Goal: Task Accomplishment & Management: Use online tool/utility

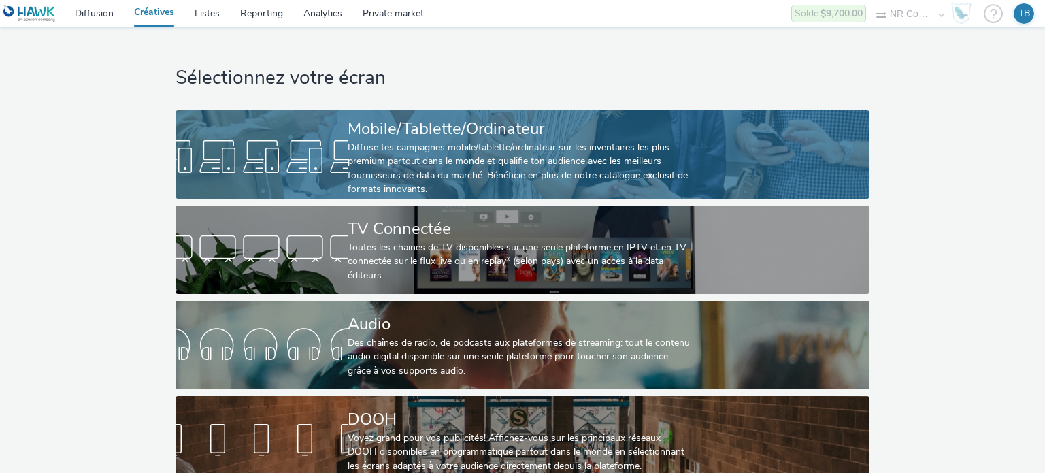
click at [713, 176] on link "Mobile/Tablette/Ordinateur Diffuse tes campagnes mobile/tablette/ordinateur sur…" at bounding box center [522, 154] width 693 height 88
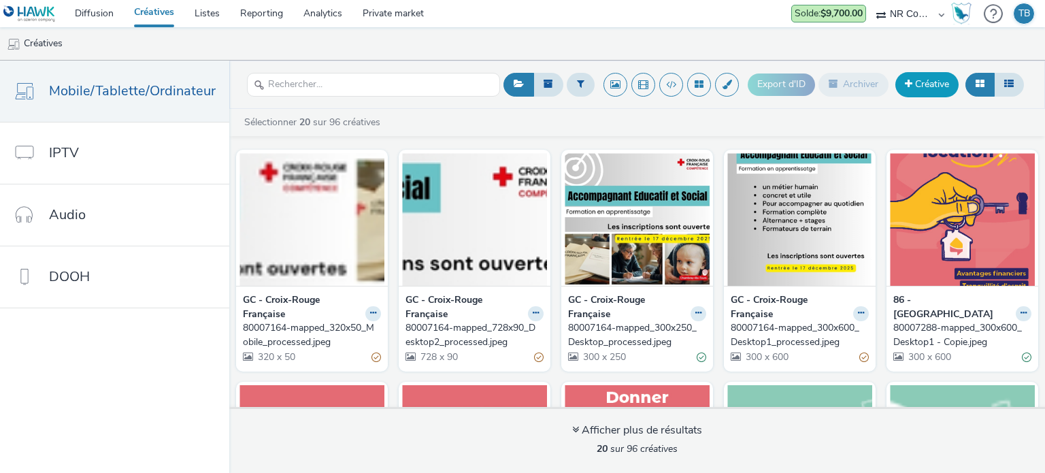
click at [912, 80] on link "Créative" at bounding box center [926, 84] width 63 height 24
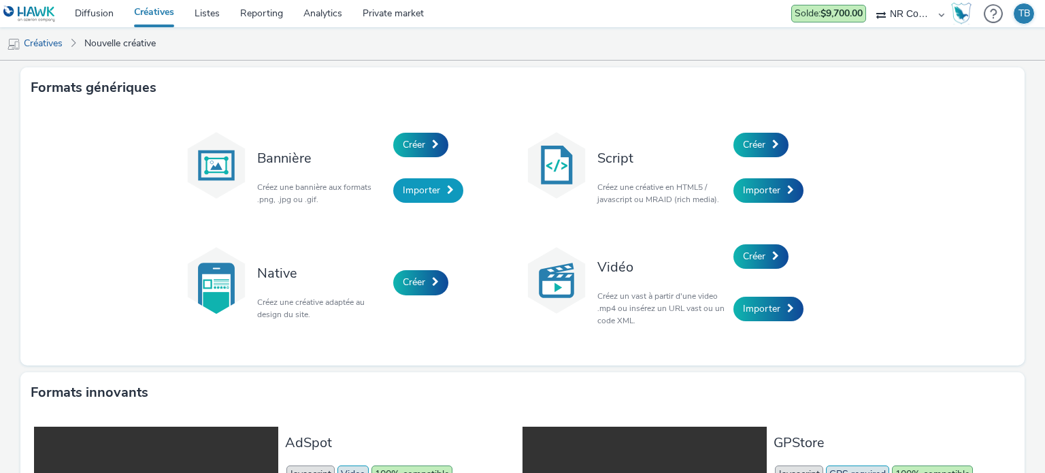
click at [403, 186] on span "Importer" at bounding box center [421, 190] width 37 height 13
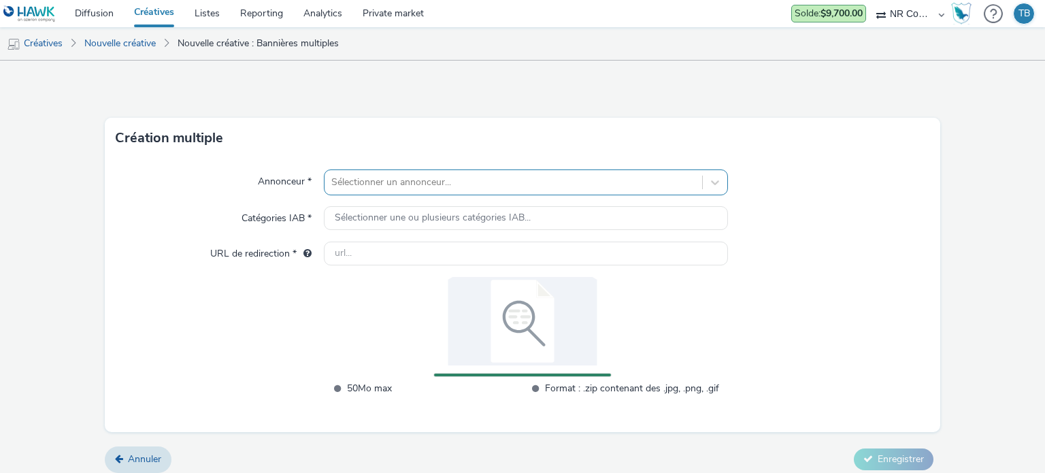
click at [457, 180] on div at bounding box center [512, 182] width 363 height 16
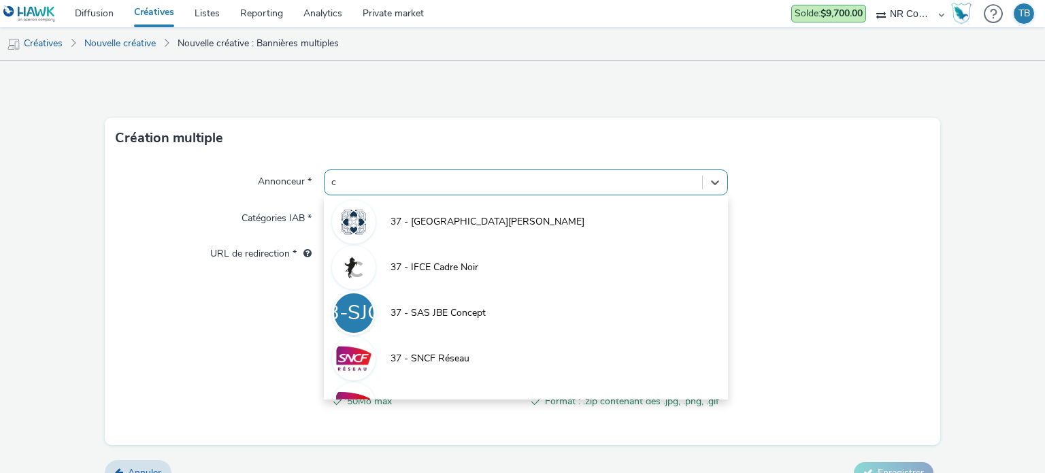
type input "ca"
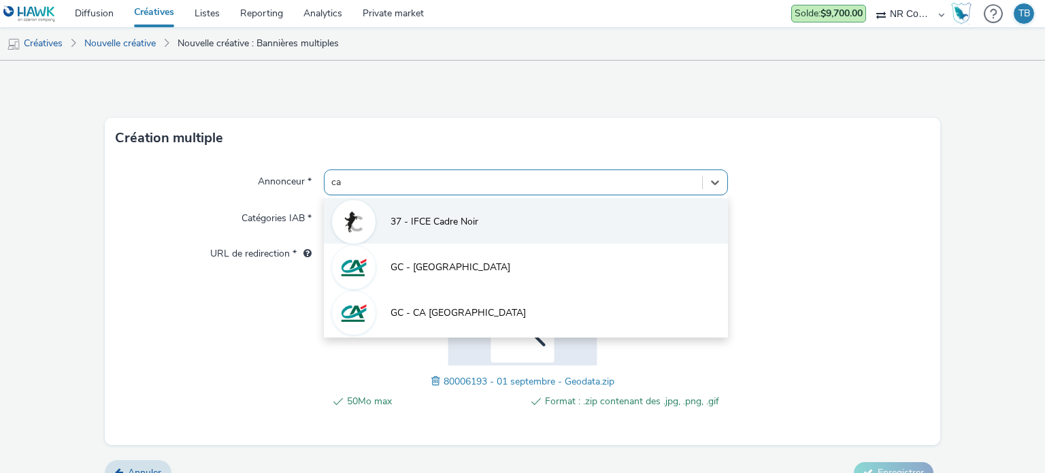
click at [469, 218] on span "37 - IFCE Cadre Noir" at bounding box center [435, 222] width 88 height 14
type input "[URL][DOMAIN_NAME]"
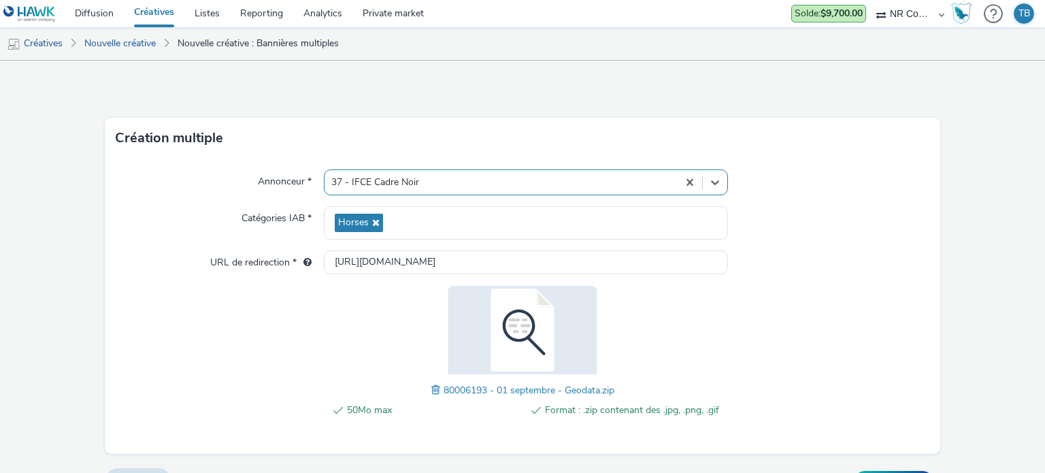
scroll to position [30, 0]
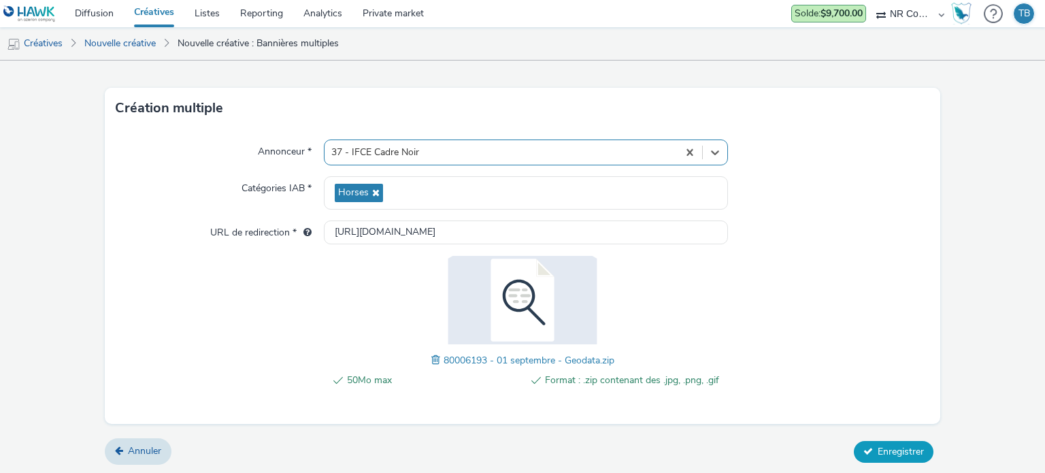
click at [878, 445] on span "Enregistrer" at bounding box center [901, 451] width 46 height 13
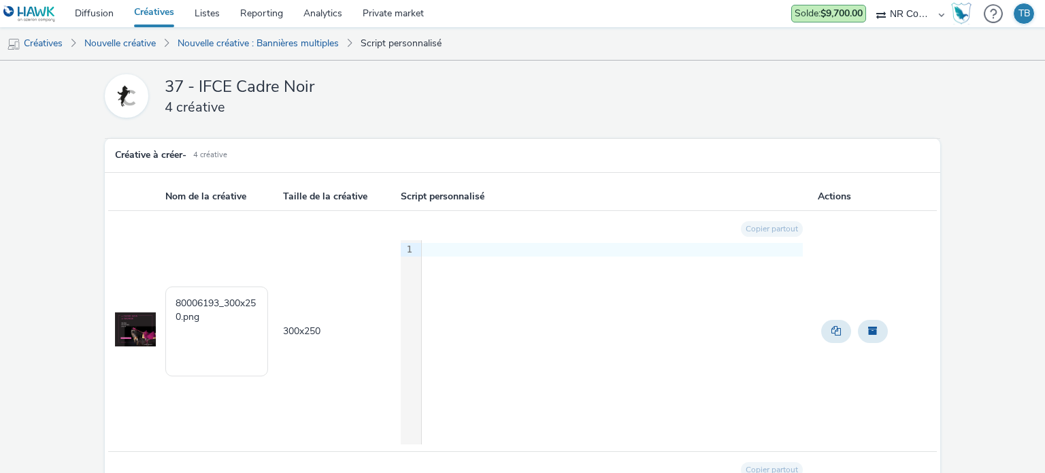
scroll to position [763, 0]
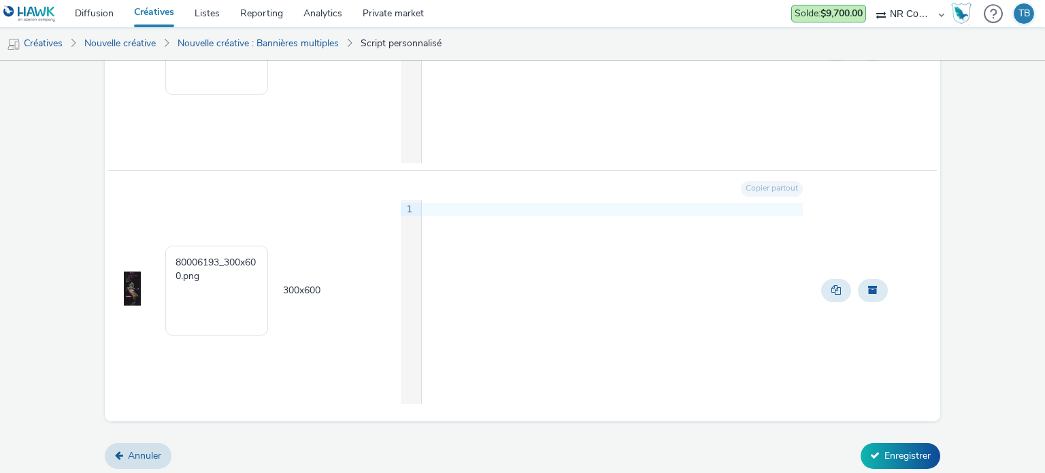
click at [883, 446] on button "Enregistrer" at bounding box center [901, 456] width 80 height 26
